Goal: Ask a question

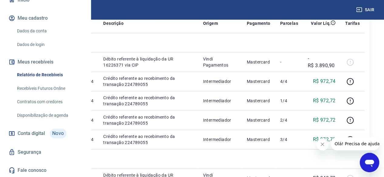
scroll to position [83, 0]
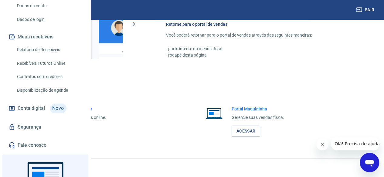
scroll to position [156, 0]
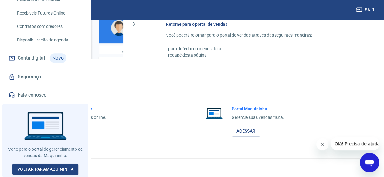
click at [346, 125] on div "Portal Intermediador Gerencie suas vendas online. Acessar Portal Maquininha Ger…" at bounding box center [192, 122] width 355 height 46
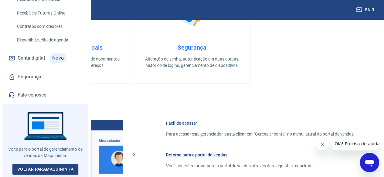
scroll to position [383, 0]
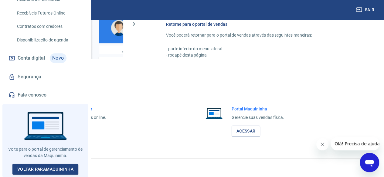
drag, startPoint x: 384, startPoint y: 94, endPoint x: 47, endPoint y: 7, distance: 348.3
click at [81, 129] on link "Acessar" at bounding box center [66, 131] width 29 height 11
click at [363, 162] on div "Abrir janela de mensagens" at bounding box center [369, 163] width 18 height 18
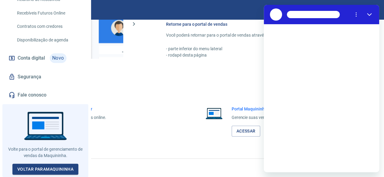
scroll to position [0, 0]
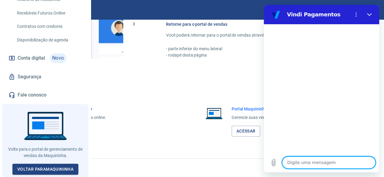
click at [349, 162] on textarea at bounding box center [328, 163] width 93 height 12
type textarea "B"
type textarea "x"
type textarea "Bo"
type textarea "x"
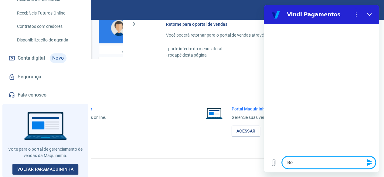
type textarea "Boa"
type textarea "x"
type textarea "Boa"
type textarea "x"
type textarea "Boa n"
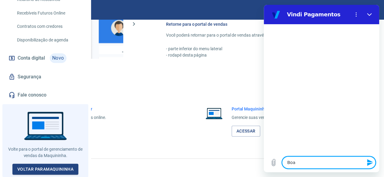
type textarea "x"
type textarea "Boa no"
type textarea "x"
type textarea "Boa noi"
type textarea "x"
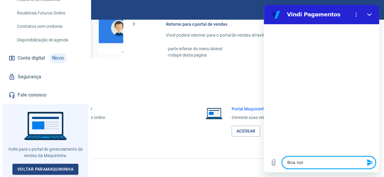
type textarea "Boa noit"
type textarea "x"
type textarea "Boa noite"
type textarea "x"
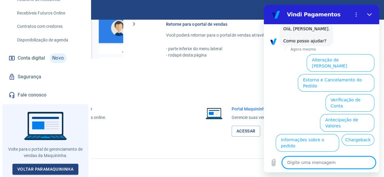
scroll to position [57, 0]
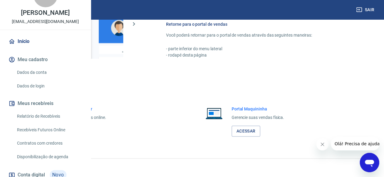
scroll to position [383, 0]
click at [81, 128] on link "Acessar" at bounding box center [66, 131] width 29 height 11
